Goal: Find specific page/section: Find specific page/section

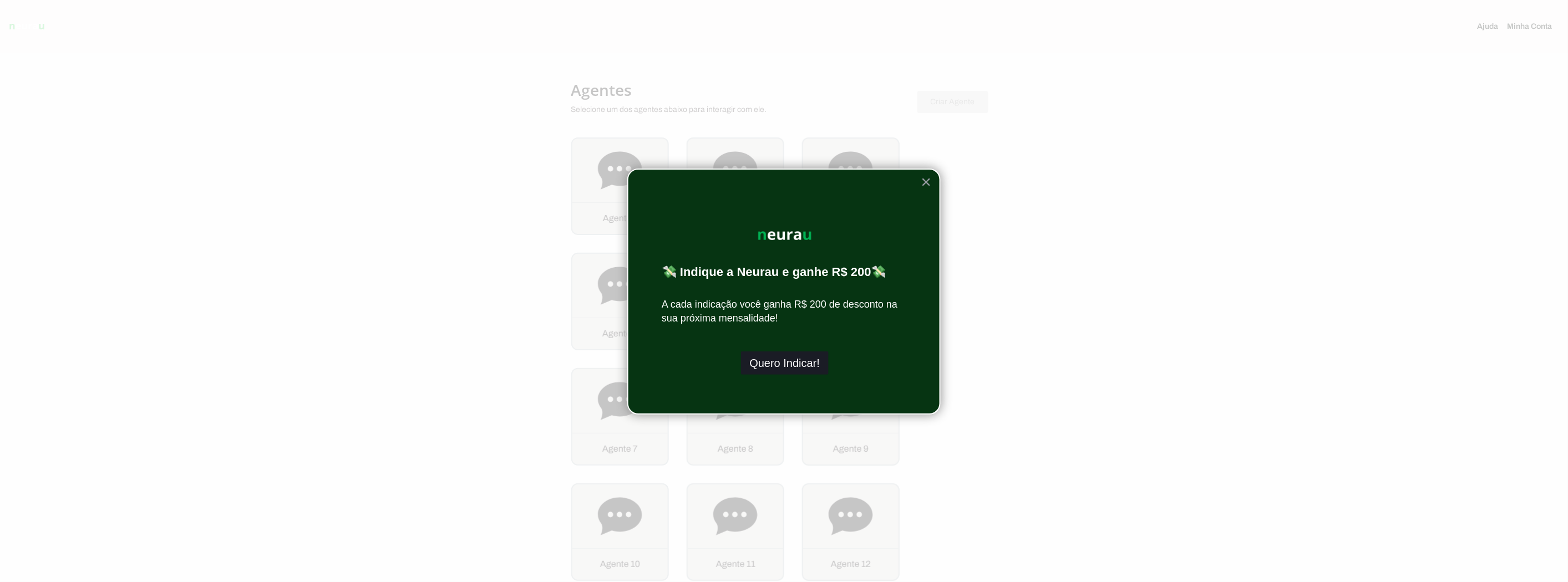
click at [777, 374] on button "Quero Indicar!" at bounding box center [785, 363] width 88 height 23
click at [409, 171] on div at bounding box center [784, 291] width 1568 height 582
click at [924, 178] on button "×" at bounding box center [926, 182] width 11 height 17
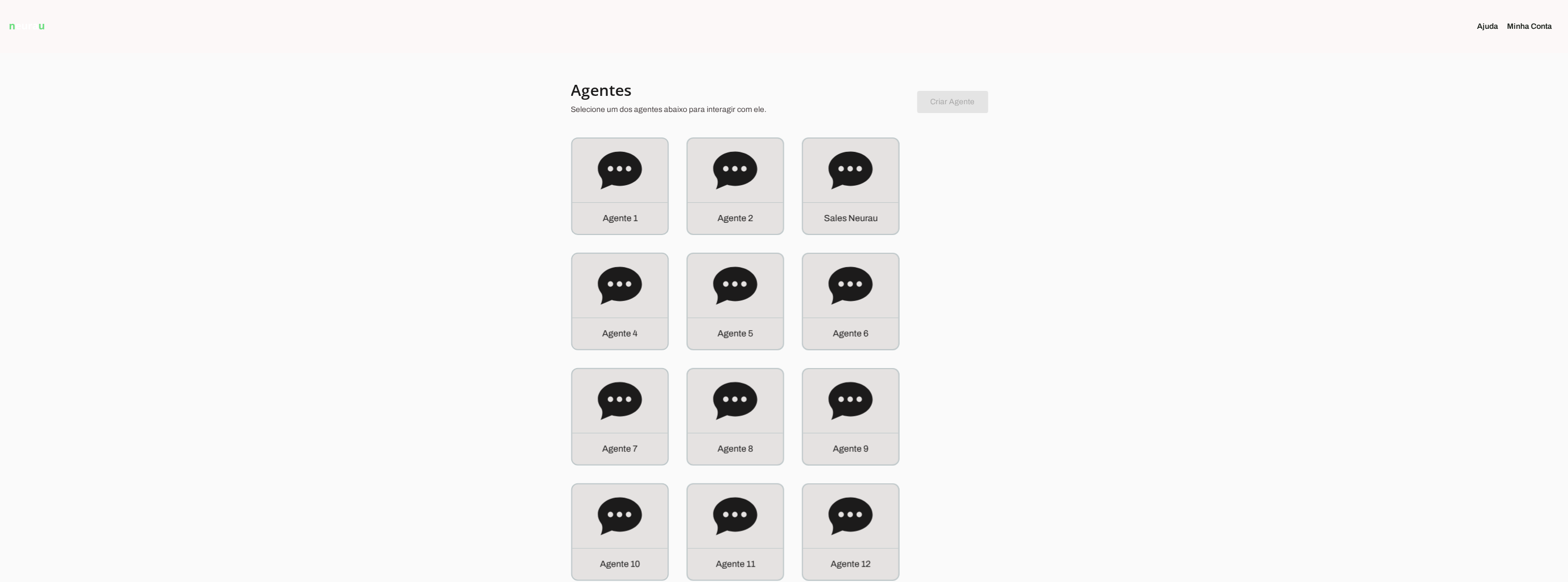
click at [712, 151] on div "Agente 2" at bounding box center [736, 186] width 95 height 95
